Goal: Task Accomplishment & Management: Manage account settings

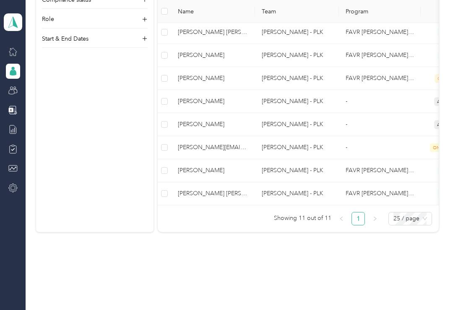
click at [200, 171] on span "[PERSON_NAME]" at bounding box center [213, 170] width 70 height 9
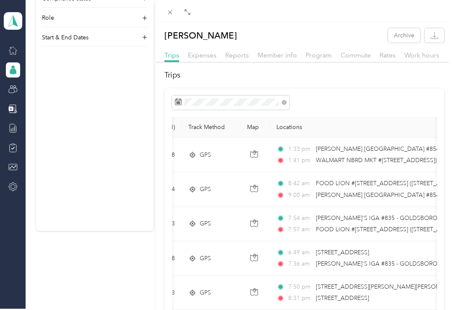
scroll to position [0, 113]
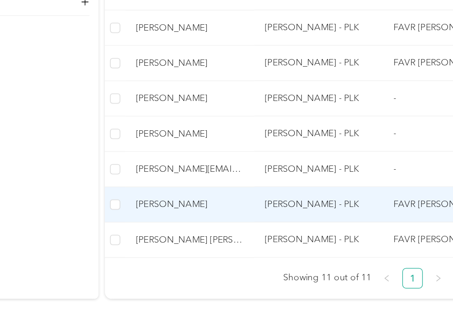
click at [107, 131] on div "[PERSON_NAME] Archive Trips Expenses Reports Member info Program Commute Rates …" at bounding box center [226, 155] width 453 height 310
